Goal: Find specific page/section: Find specific page/section

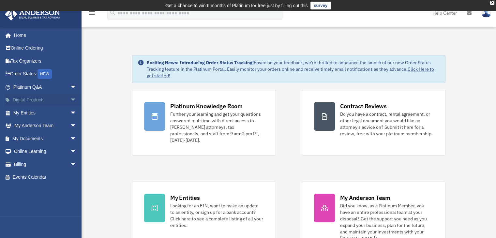
click at [70, 99] on span "arrow_drop_down" at bounding box center [76, 100] width 13 height 13
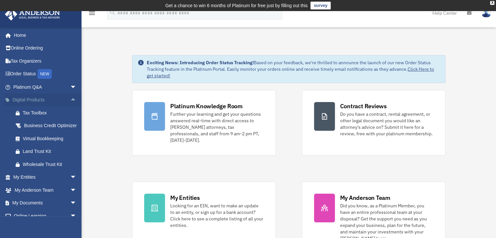
click at [70, 99] on span "arrow_drop_up" at bounding box center [76, 100] width 13 height 13
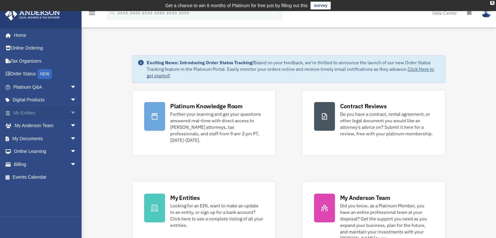
click at [70, 112] on span "arrow_drop_down" at bounding box center [76, 112] width 13 height 13
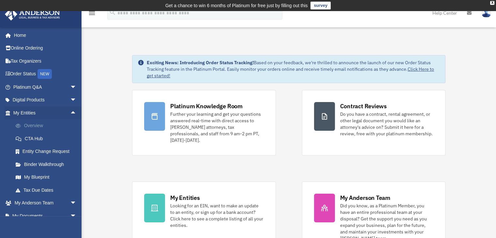
click at [36, 124] on link "Overview" at bounding box center [47, 125] width 77 height 13
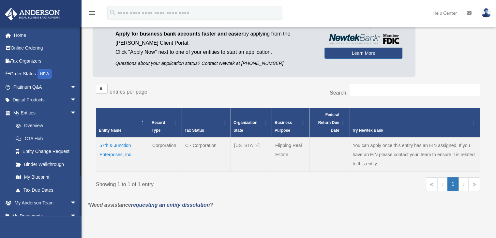
scroll to position [63, 0]
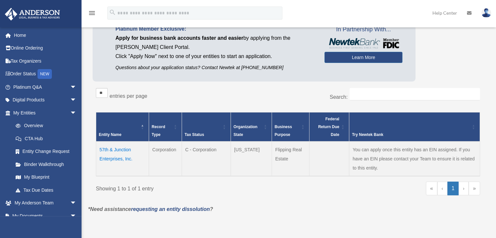
click at [104, 148] on td "57th & Junction Enterprises, Inc." at bounding box center [122, 158] width 53 height 35
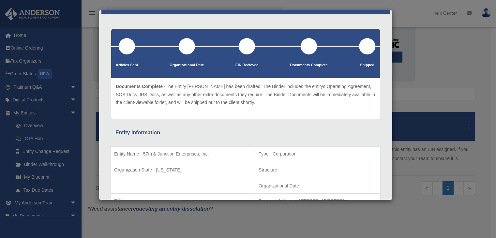
scroll to position [0, 0]
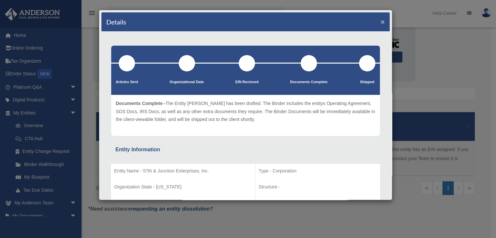
click at [380, 21] on button "×" at bounding box center [382, 21] width 4 height 7
